Goal: Transaction & Acquisition: Book appointment/travel/reservation

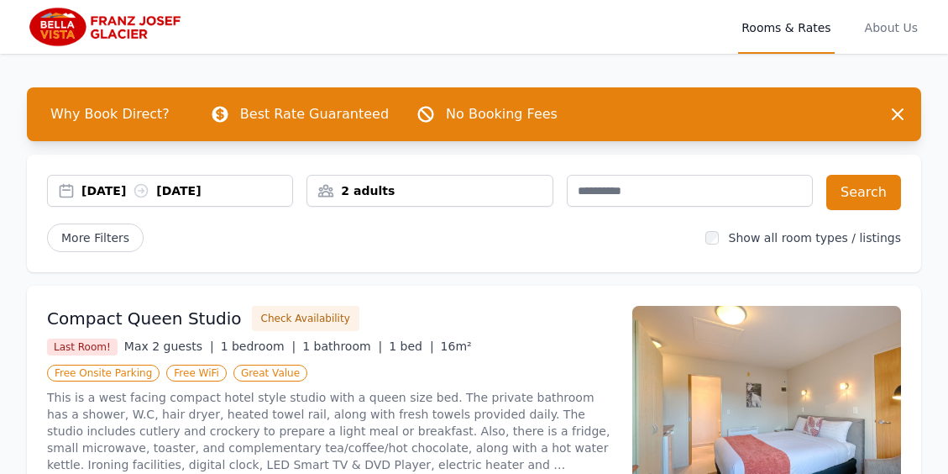
click at [99, 195] on div "[DATE] [DATE]" at bounding box center [186, 190] width 211 height 17
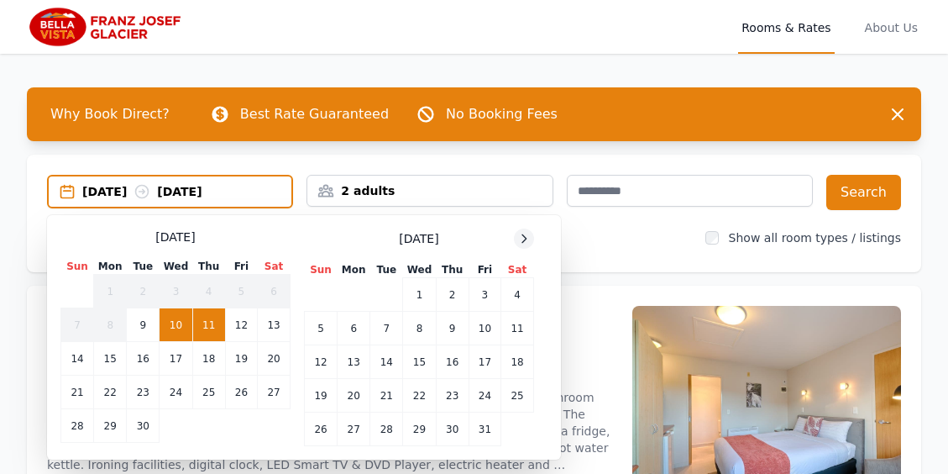
click at [526, 236] on icon at bounding box center [524, 238] width 13 height 13
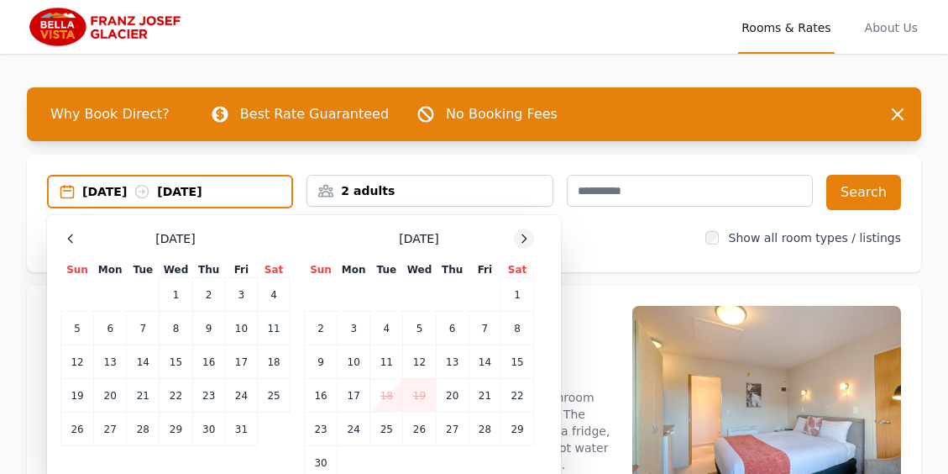
click at [526, 236] on icon at bounding box center [524, 238] width 13 height 13
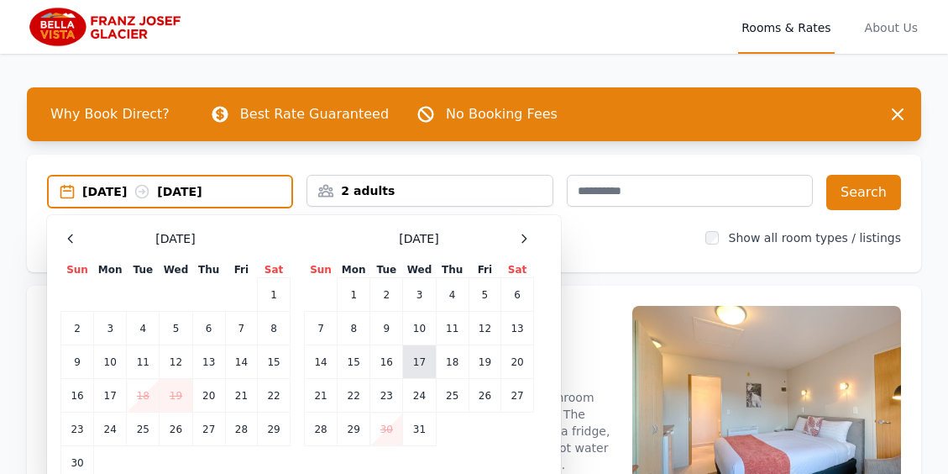
click at [419, 362] on td "17" at bounding box center [419, 362] width 33 height 34
click at [485, 360] on td "19" at bounding box center [485, 362] width 32 height 34
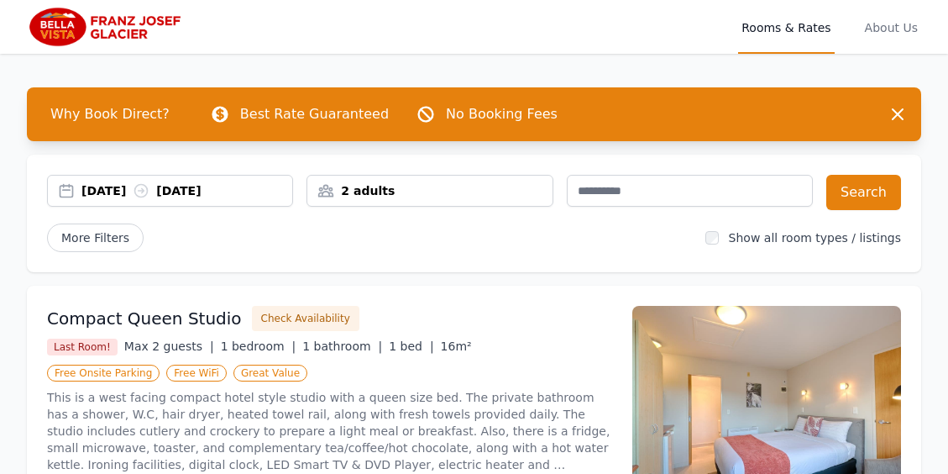
click at [429, 188] on div "2 adults" at bounding box center [429, 190] width 244 height 17
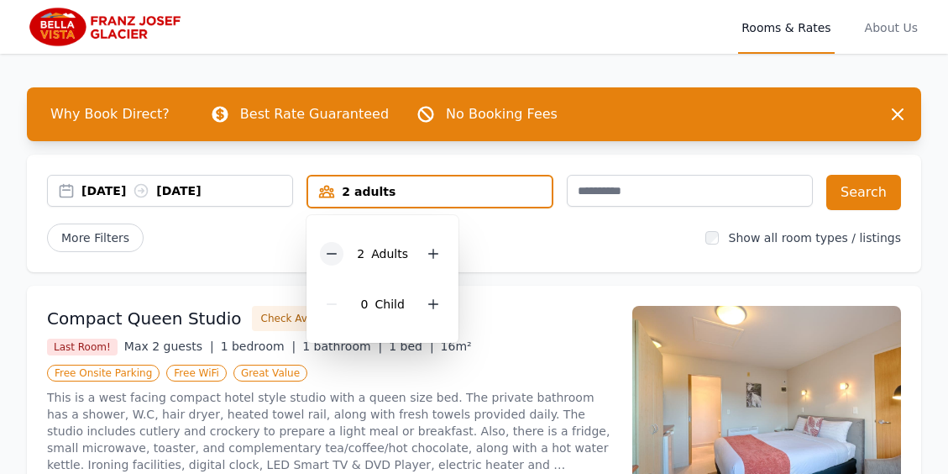
click at [329, 245] on div at bounding box center [332, 254] width 24 height 24
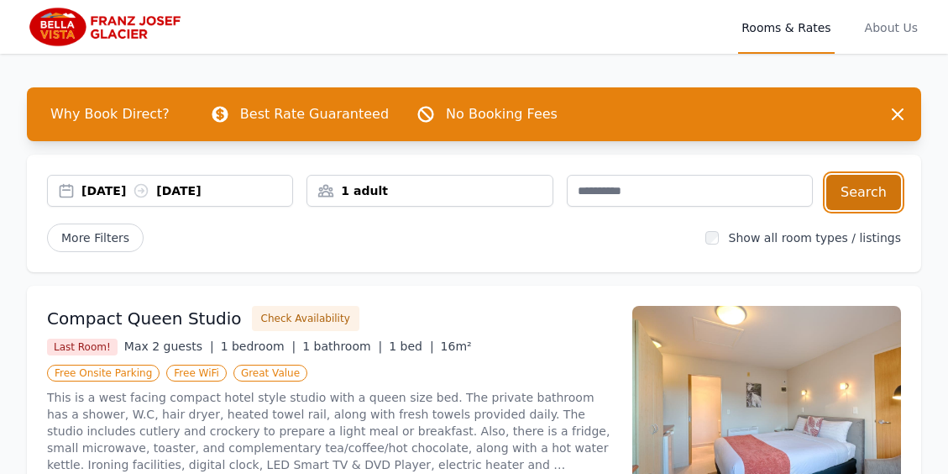
click at [862, 191] on button "Search" at bounding box center [864, 192] width 75 height 35
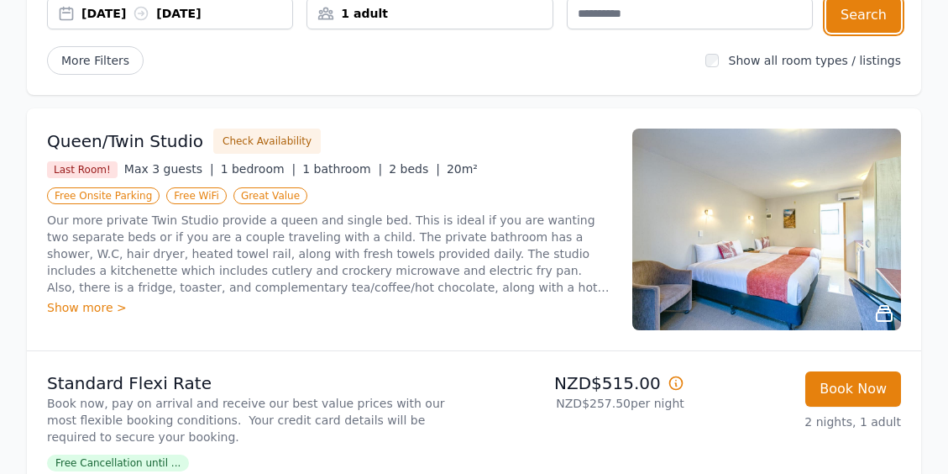
scroll to position [176, 0]
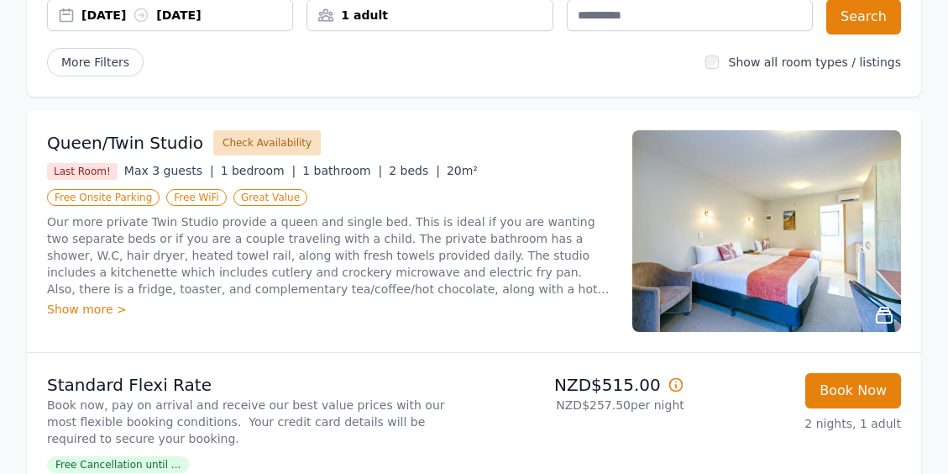
click at [258, 139] on button "Check Availability" at bounding box center [267, 142] width 108 height 25
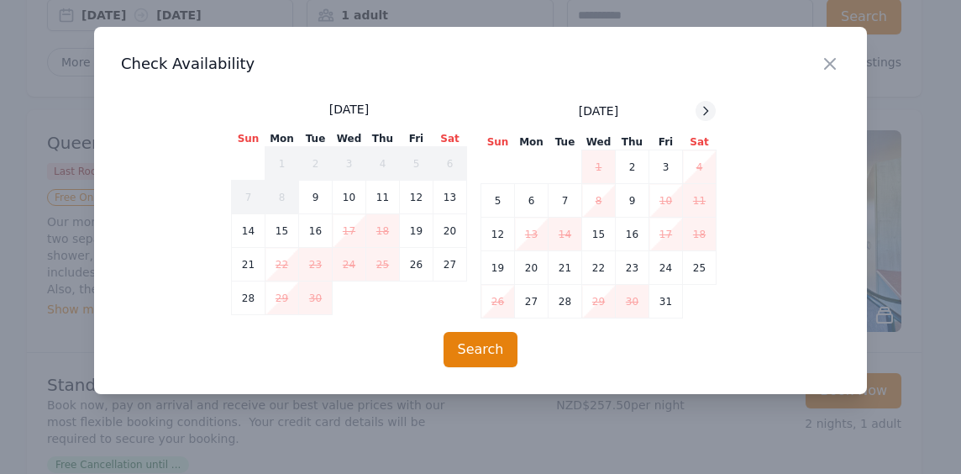
click at [708, 109] on icon at bounding box center [705, 110] width 13 height 13
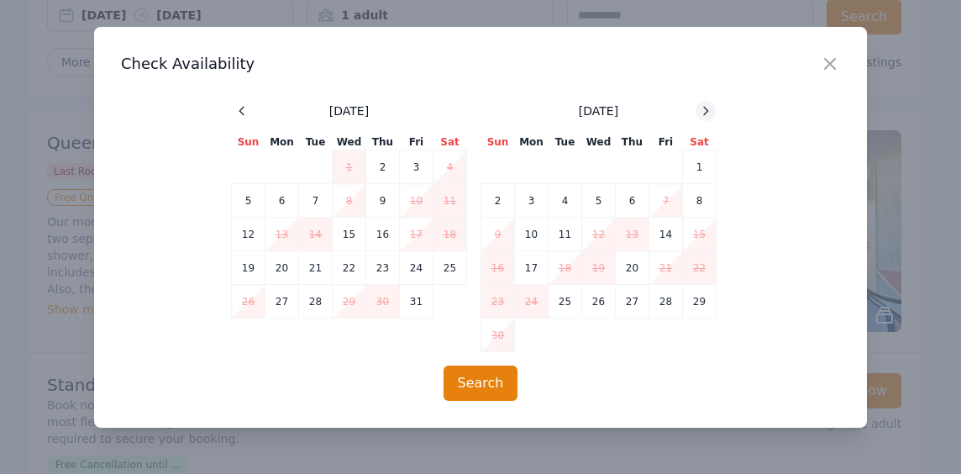
click at [708, 109] on icon at bounding box center [705, 110] width 13 height 13
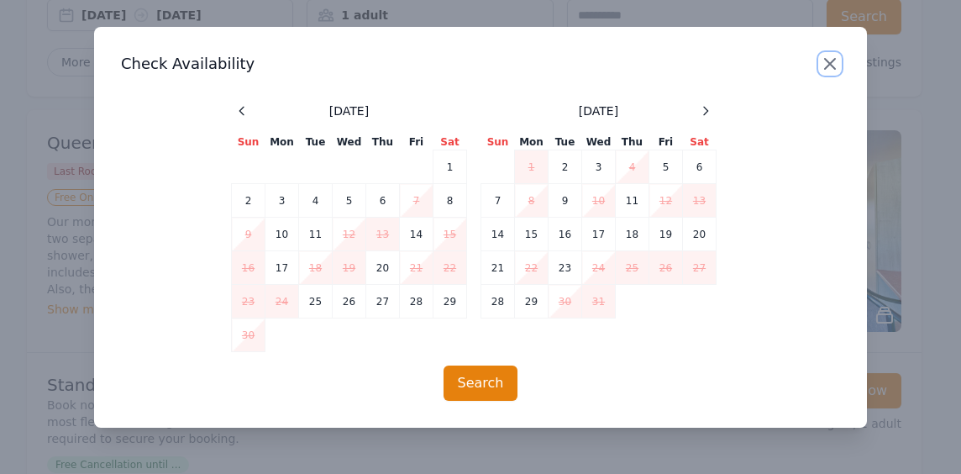
click at [832, 64] on icon "button" at bounding box center [830, 64] width 20 height 20
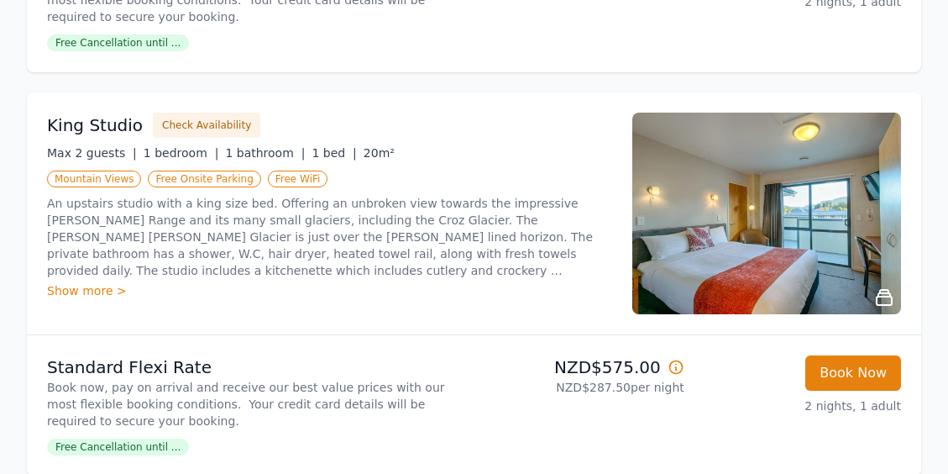
scroll to position [612, 0]
